Goal: Entertainment & Leisure: Consume media (video, audio)

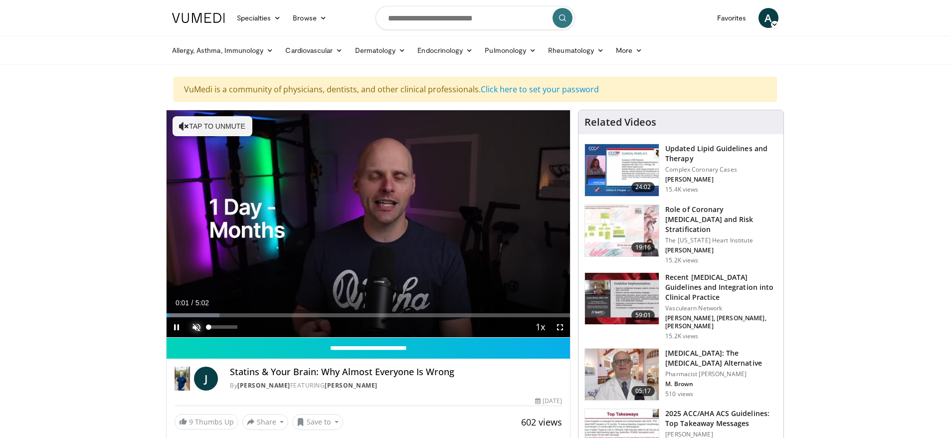
click at [202, 328] on span "Video Player" at bounding box center [197, 327] width 20 height 20
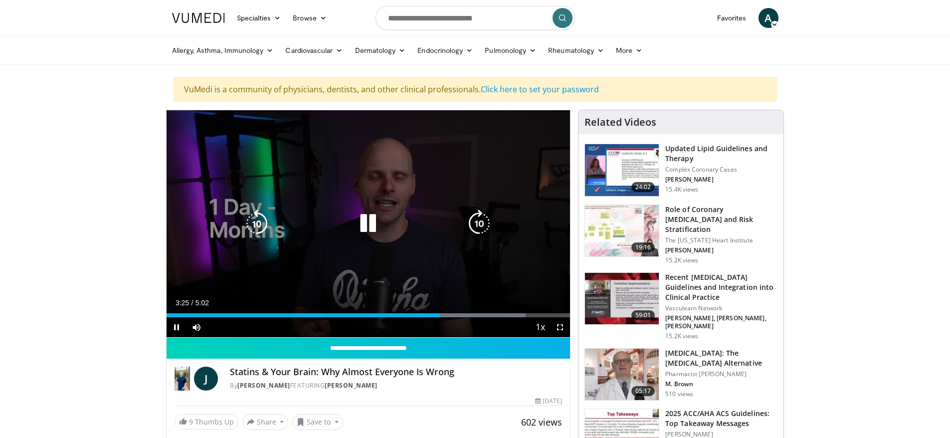
click at [368, 223] on icon "Video Player" at bounding box center [368, 223] width 28 height 28
